Goal: Transaction & Acquisition: Purchase product/service

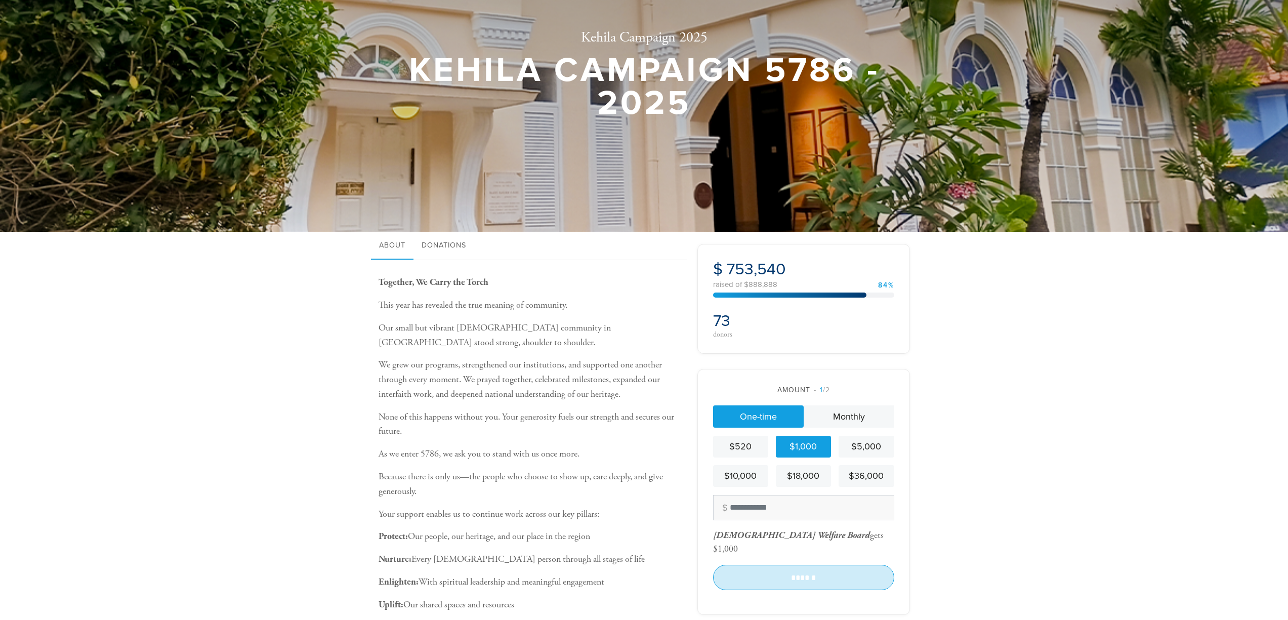
scroll to position [103, 0]
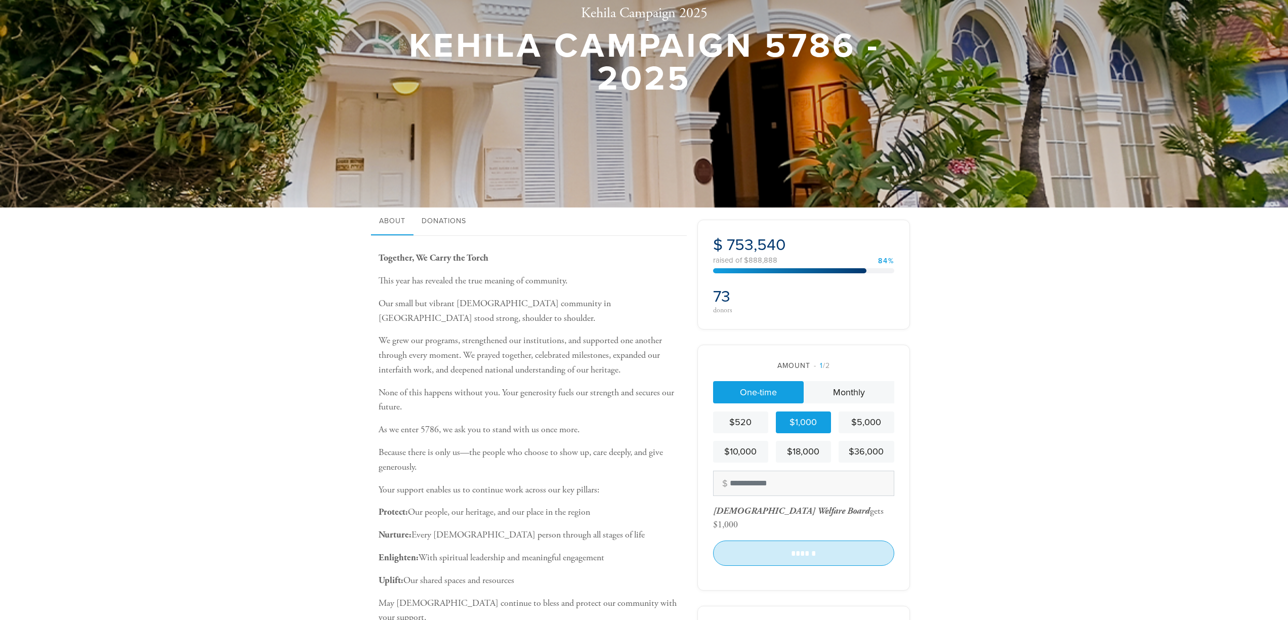
click at [783, 541] on input "******" at bounding box center [803, 553] width 181 height 25
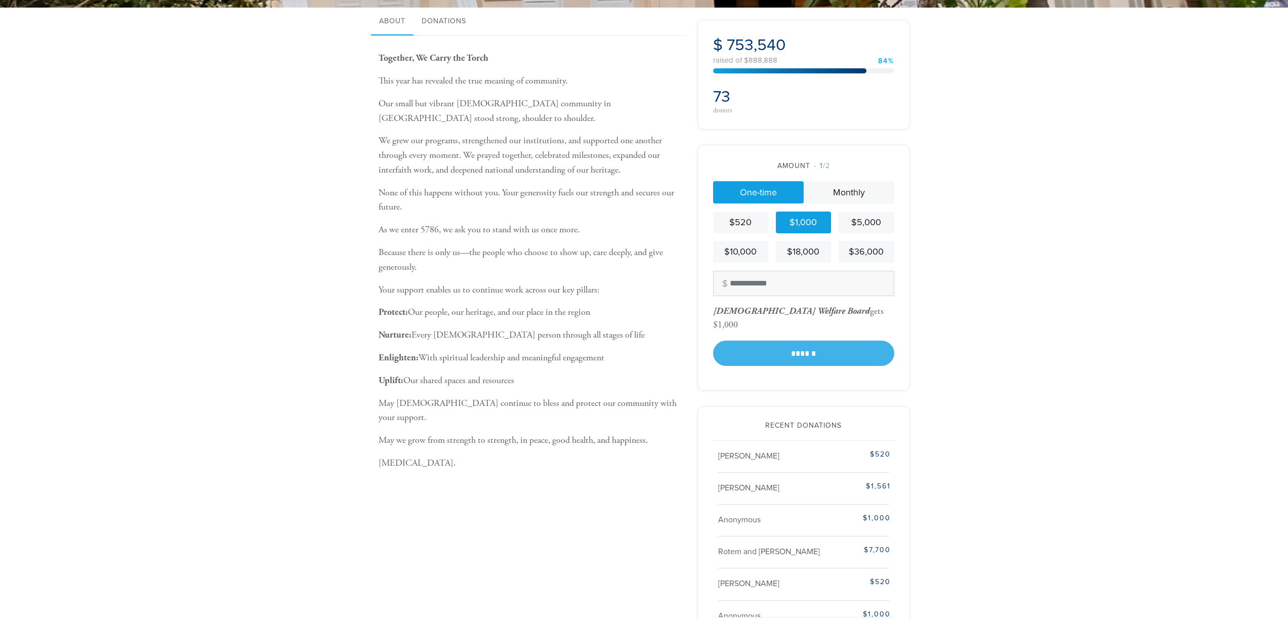
scroll to position [104, 0]
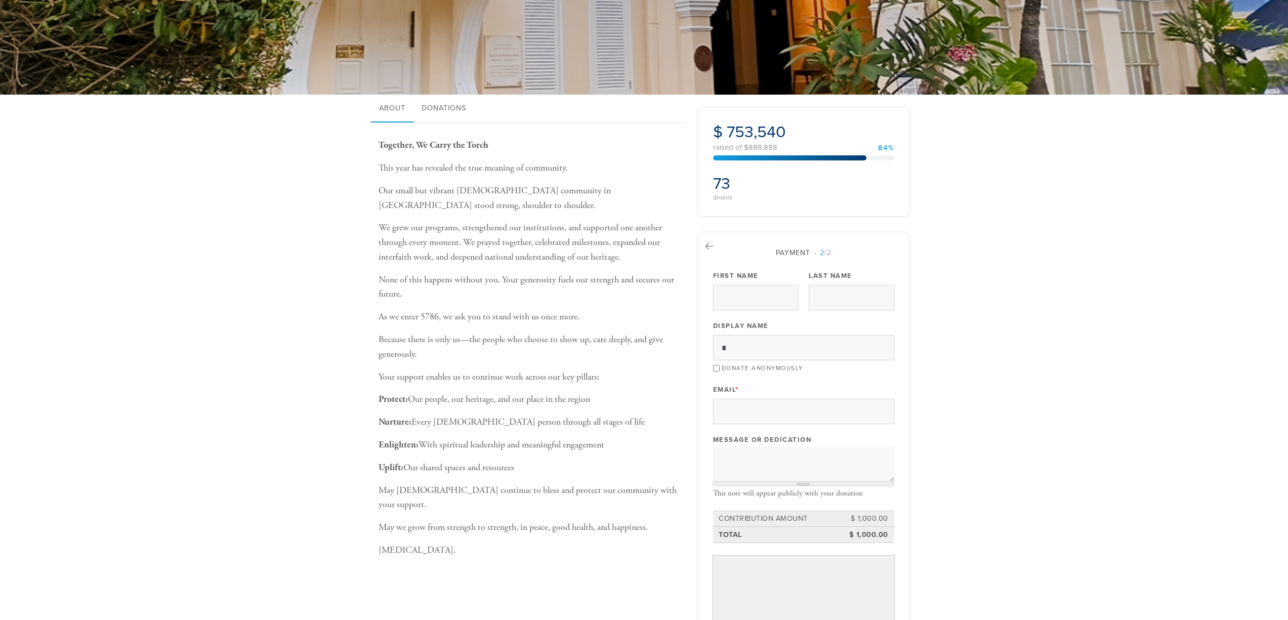
scroll to position [111, 0]
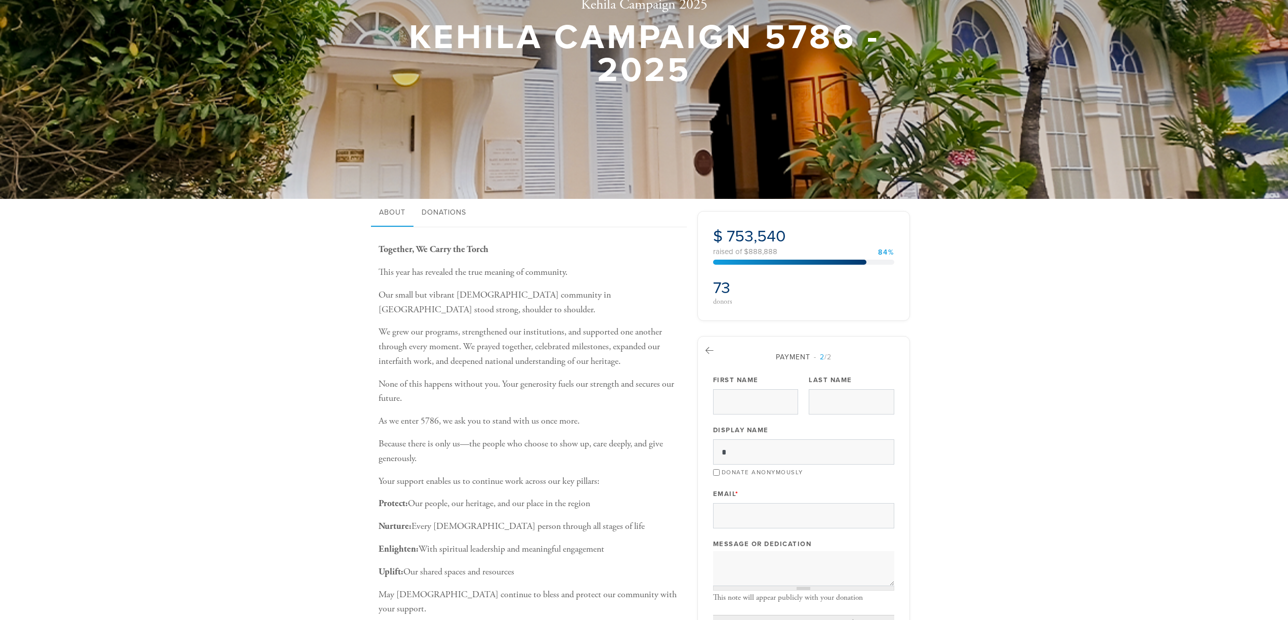
click at [465, 213] on link "Donations" at bounding box center [444, 213] width 61 height 28
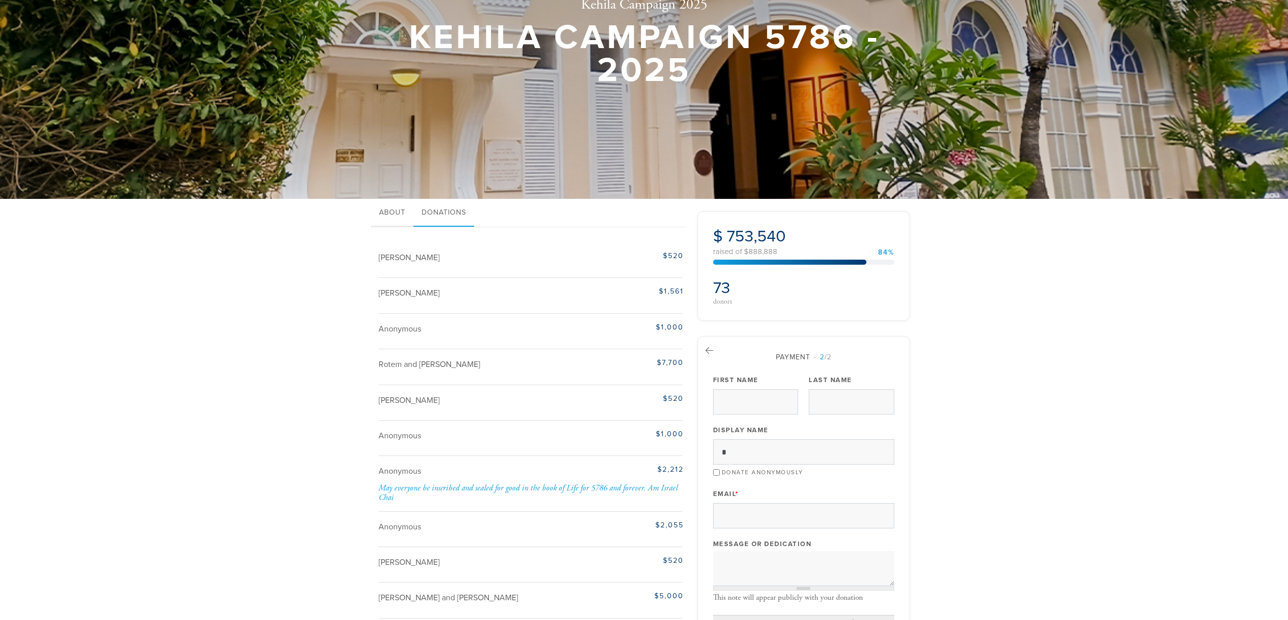
click at [387, 216] on link "About" at bounding box center [392, 213] width 43 height 28
